Goal: Task Accomplishment & Management: Use online tool/utility

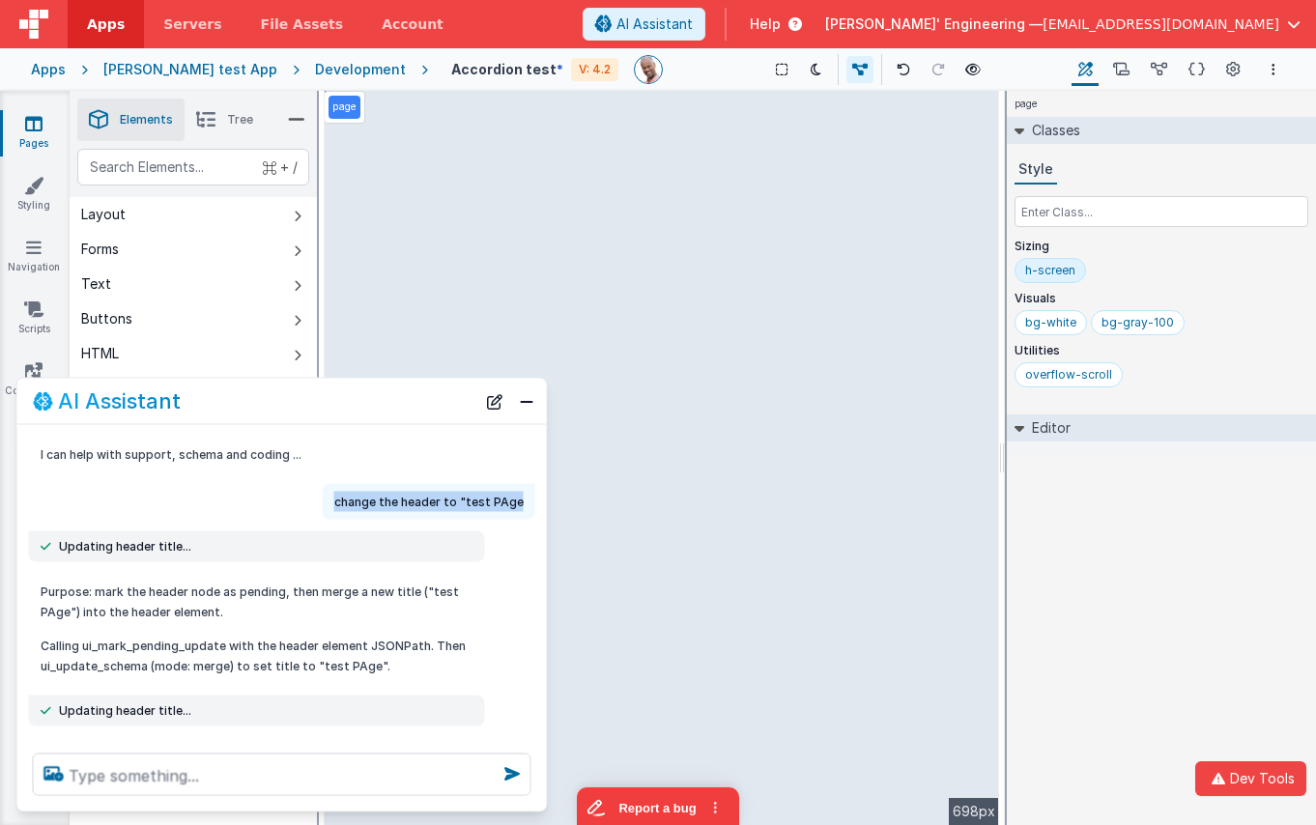
copy p "change the header to "test PAge"
drag, startPoint x: 520, startPoint y: 501, endPoint x: 338, endPoint y: 501, distance: 181.6
click at [338, 501] on div "change the header to "test PAge" at bounding box center [429, 502] width 212 height 36
click at [896, 67] on icon at bounding box center [903, 70] width 14 height 14
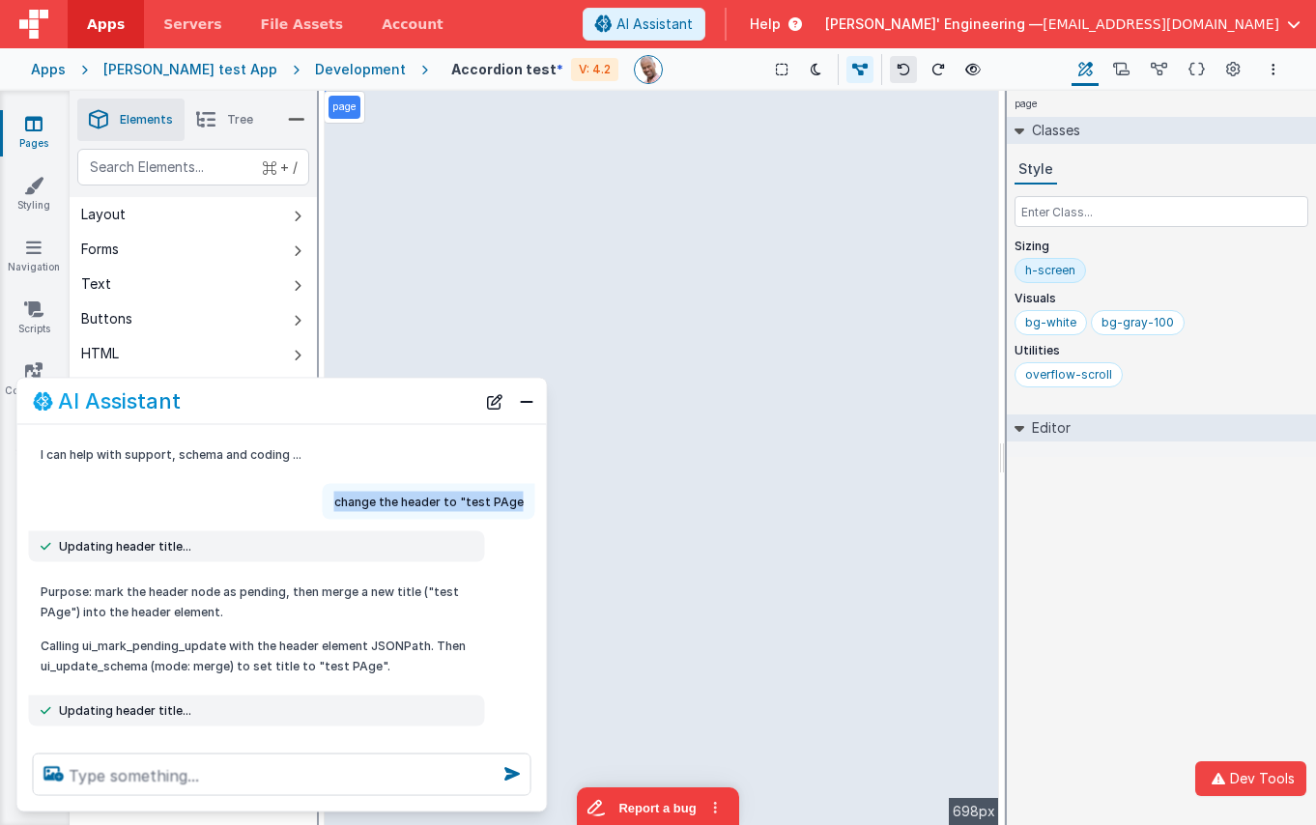
click at [896, 67] on icon at bounding box center [903, 70] width 14 height 14
drag, startPoint x: 495, startPoint y: 396, endPoint x: 481, endPoint y: 410, distance: 19.8
click at [494, 396] on button "New Chat" at bounding box center [494, 400] width 27 height 27
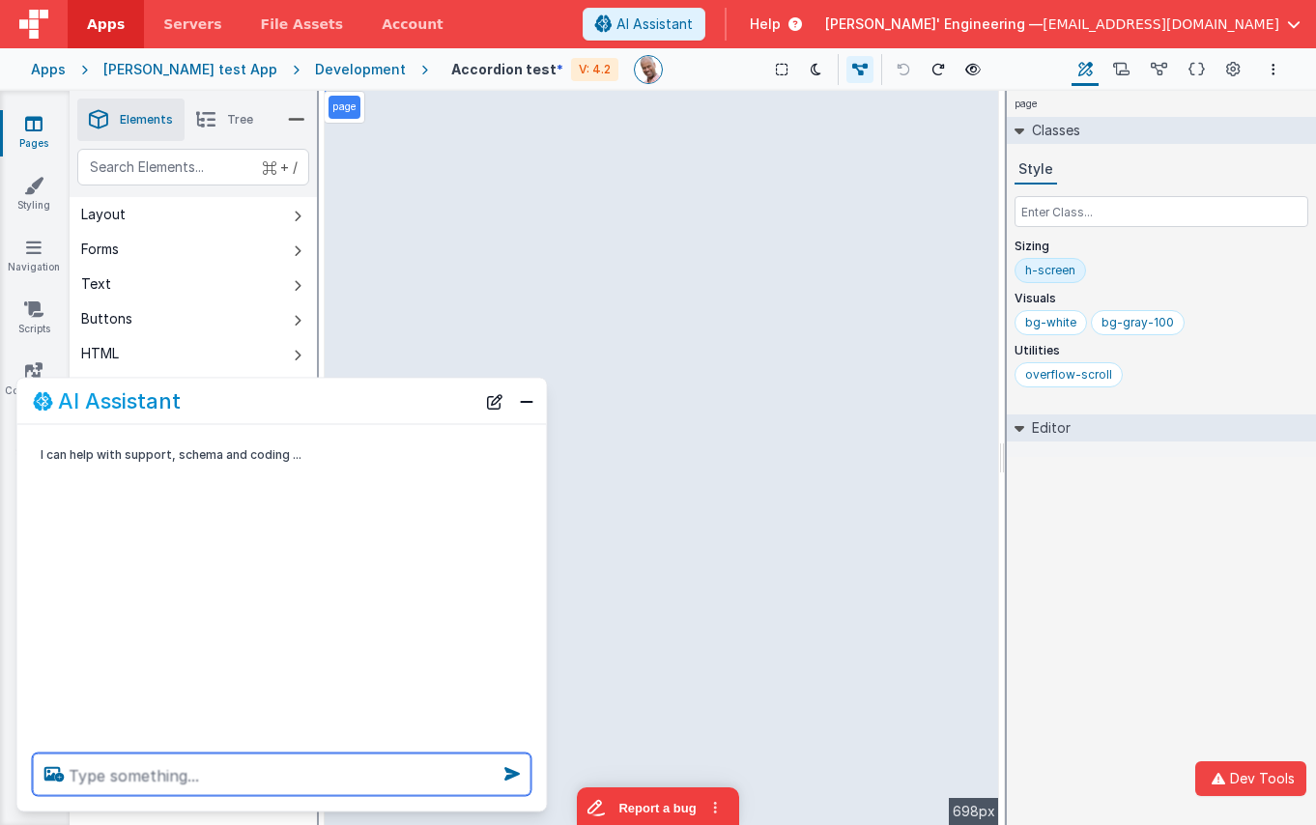
click at [335, 776] on textarea at bounding box center [282, 774] width 498 height 42
paste textarea "change the header to "test PAge"
type textarea "change the header to "test PAge"
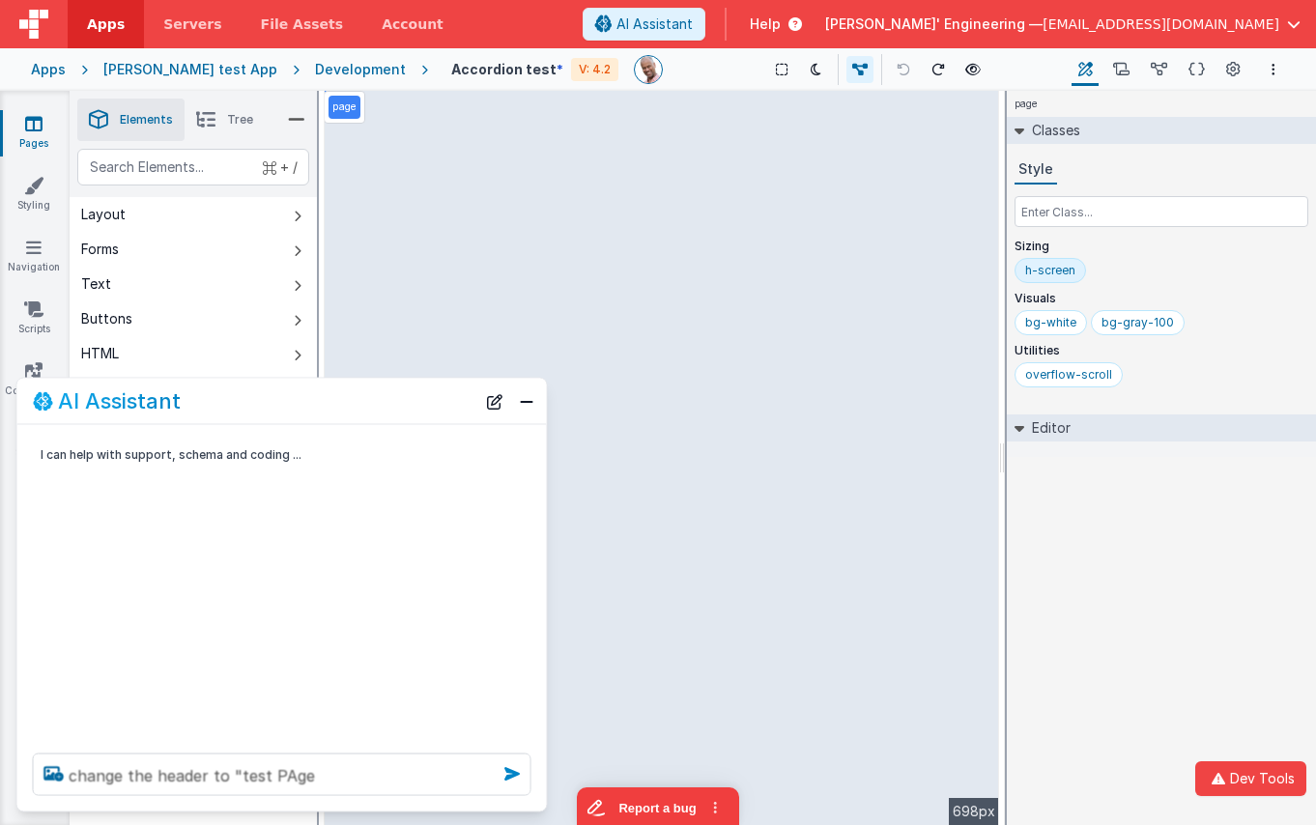
click at [503, 774] on icon at bounding box center [511, 773] width 31 height 31
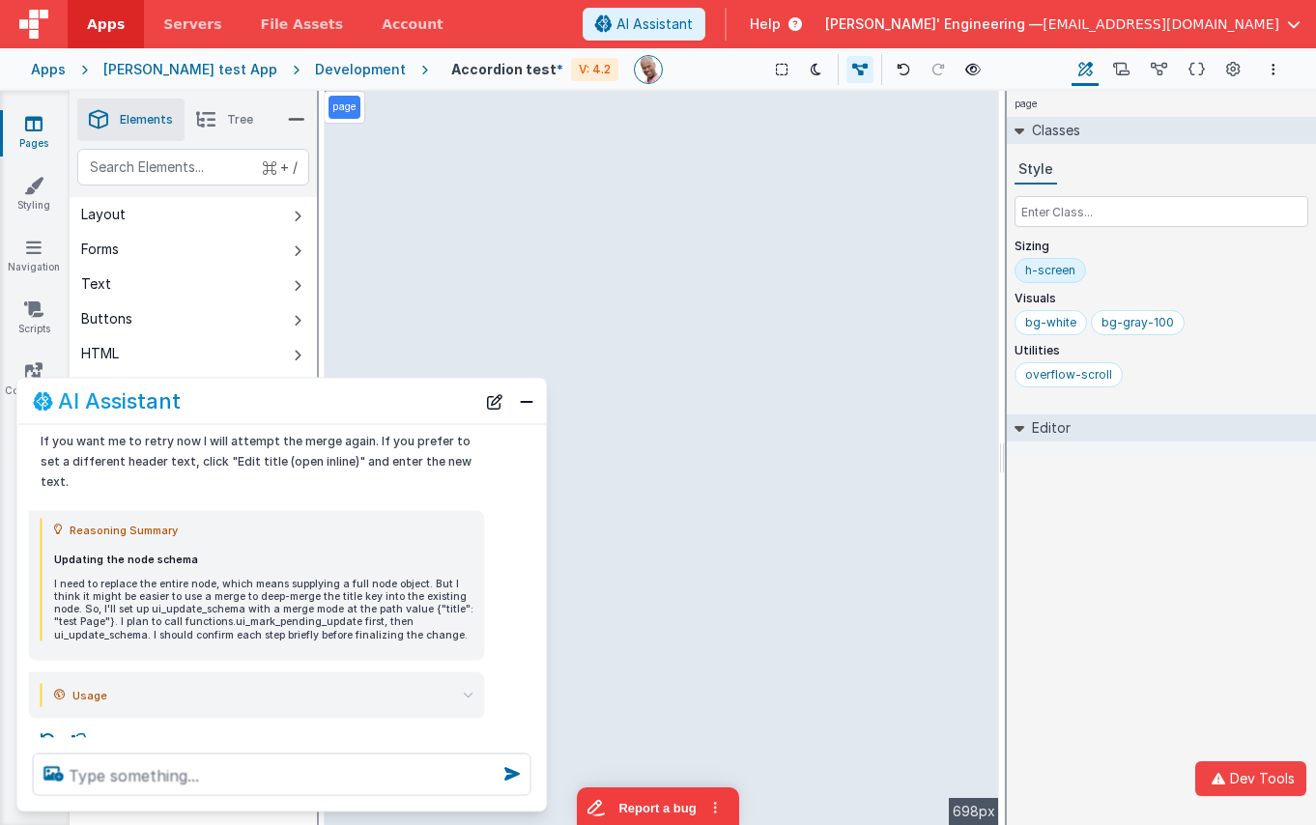
scroll to position [1120, 0]
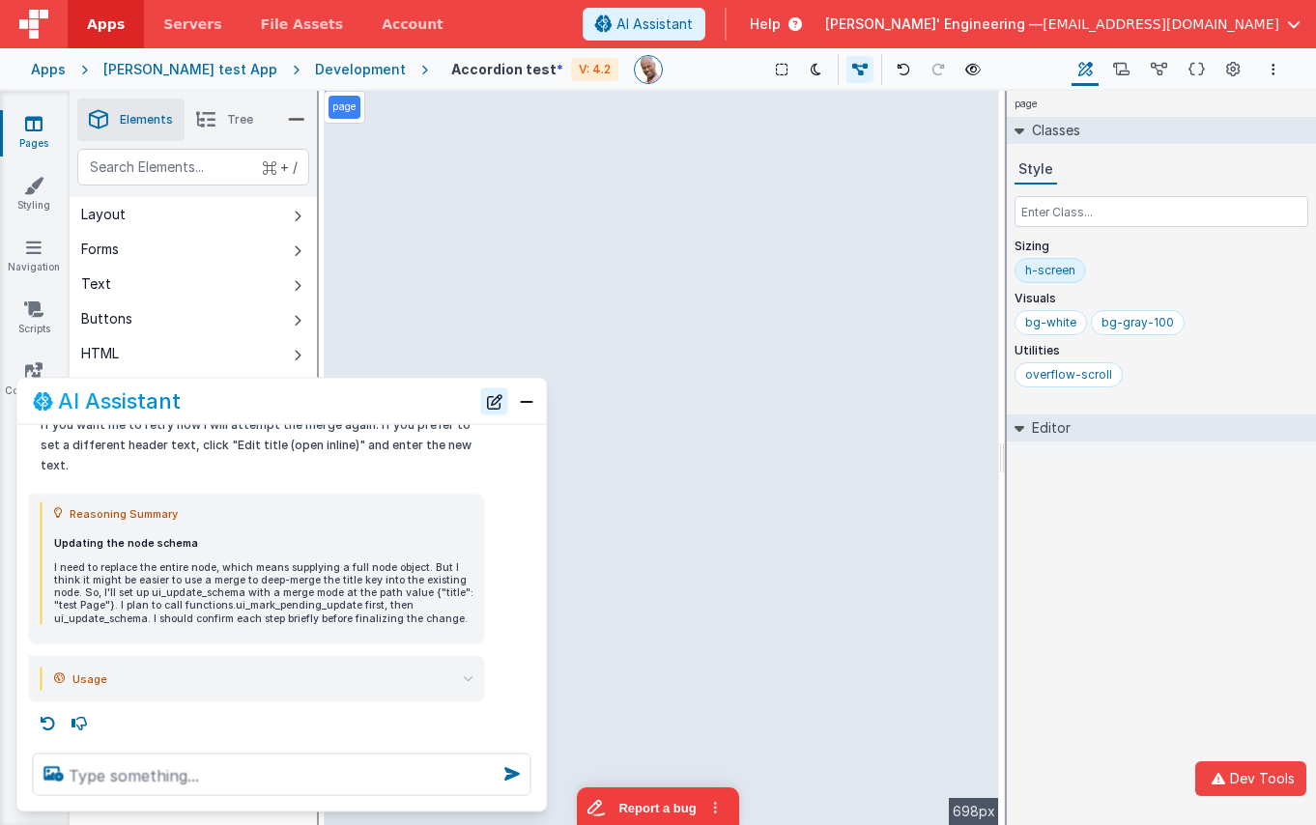
click at [506, 396] on button "New Chat" at bounding box center [494, 400] width 27 height 27
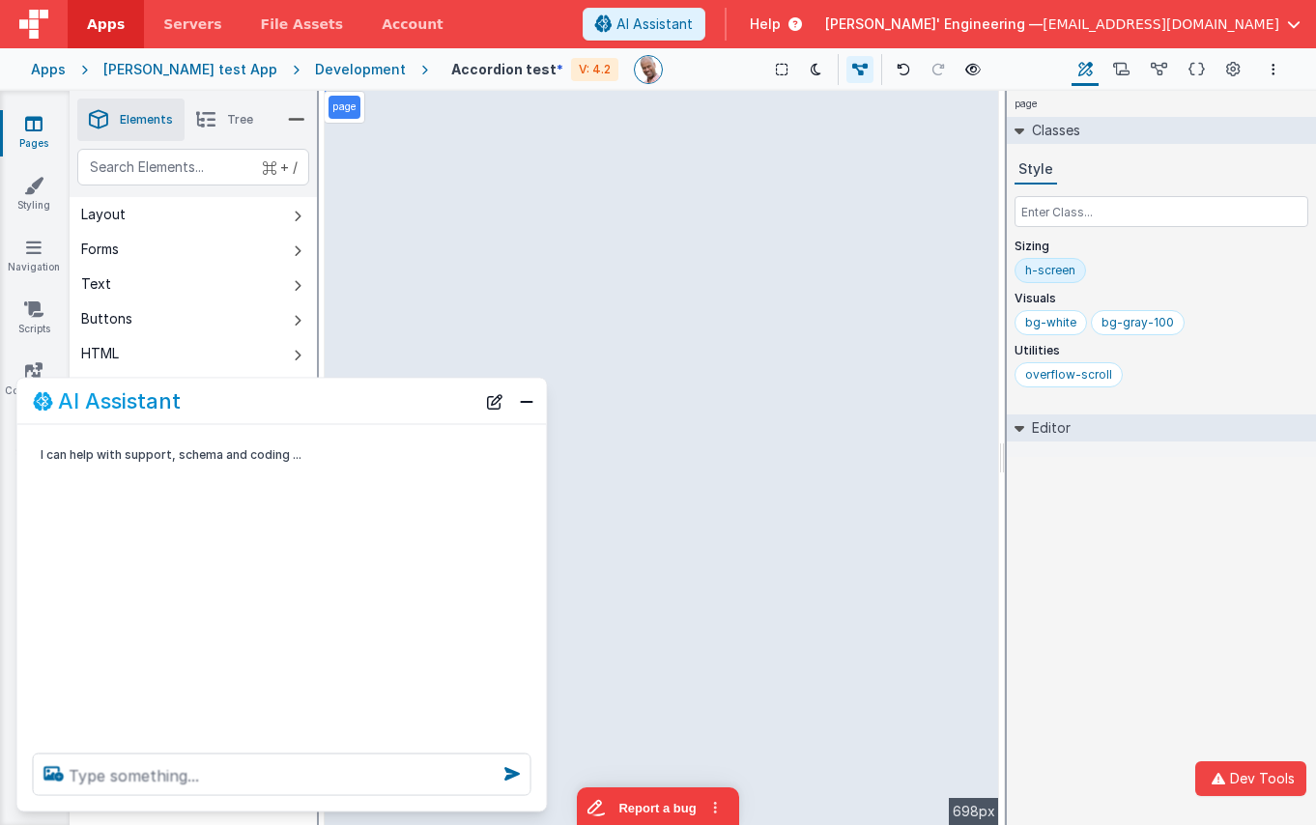
scroll to position [0, 0]
click at [270, 781] on textarea at bounding box center [282, 774] width 498 height 42
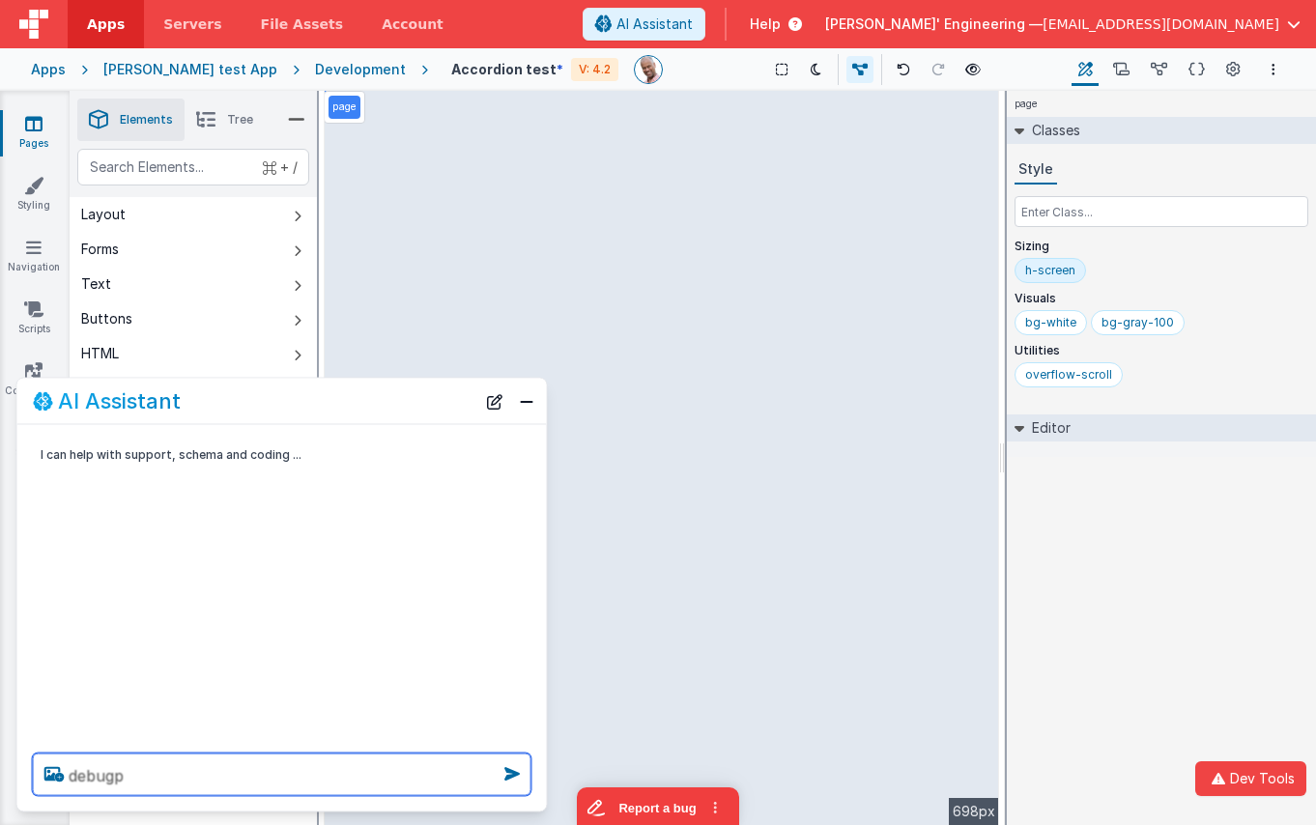
type textarea "debugp"
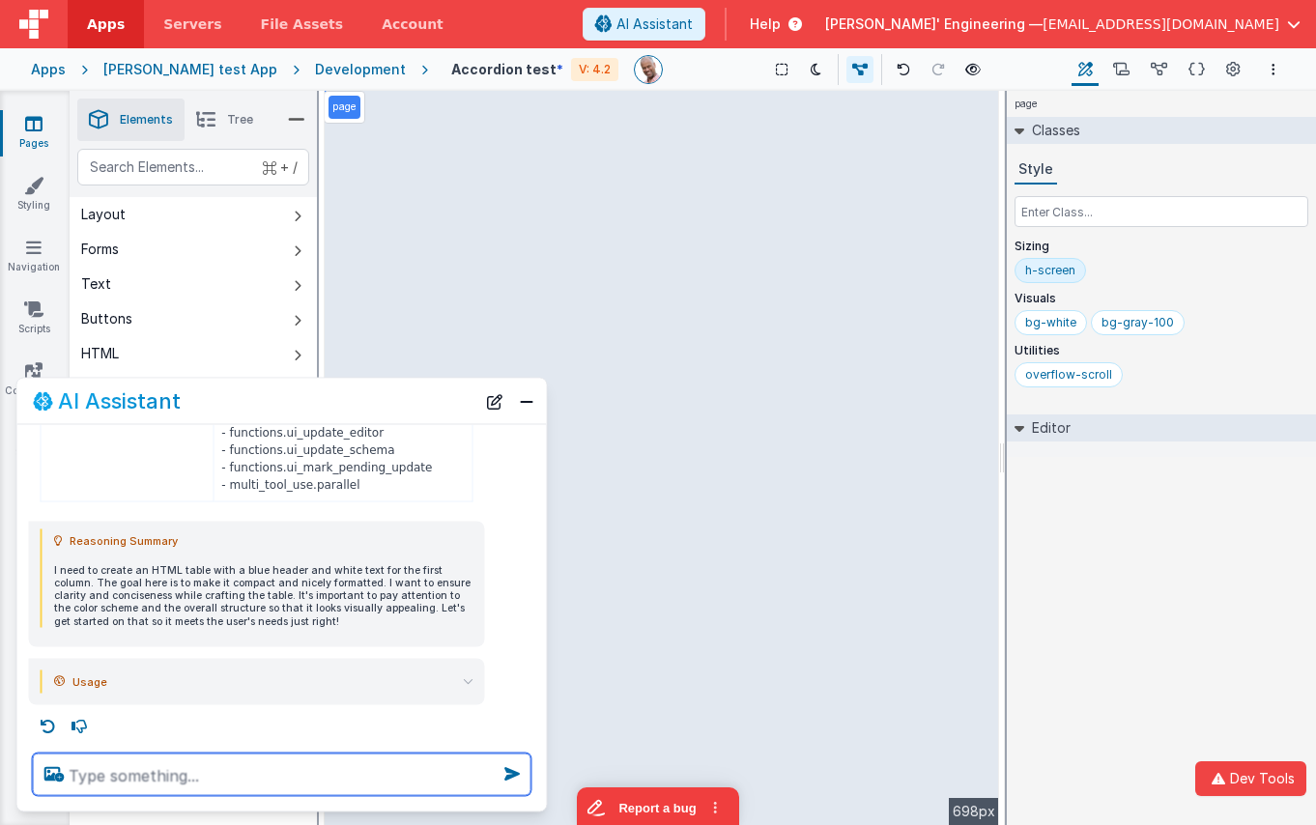
scroll to position [764, 0]
